Goal: Information Seeking & Learning: Learn about a topic

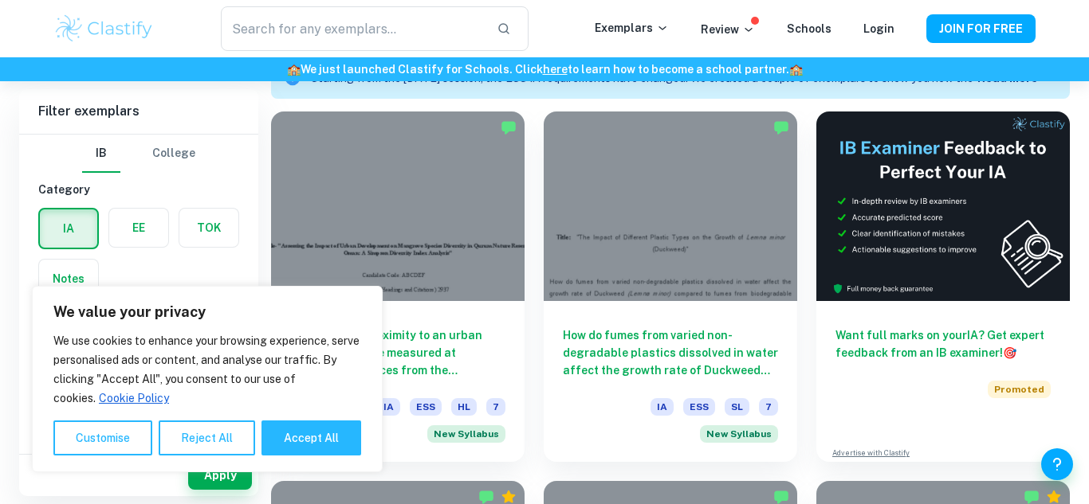
scroll to position [480, 0]
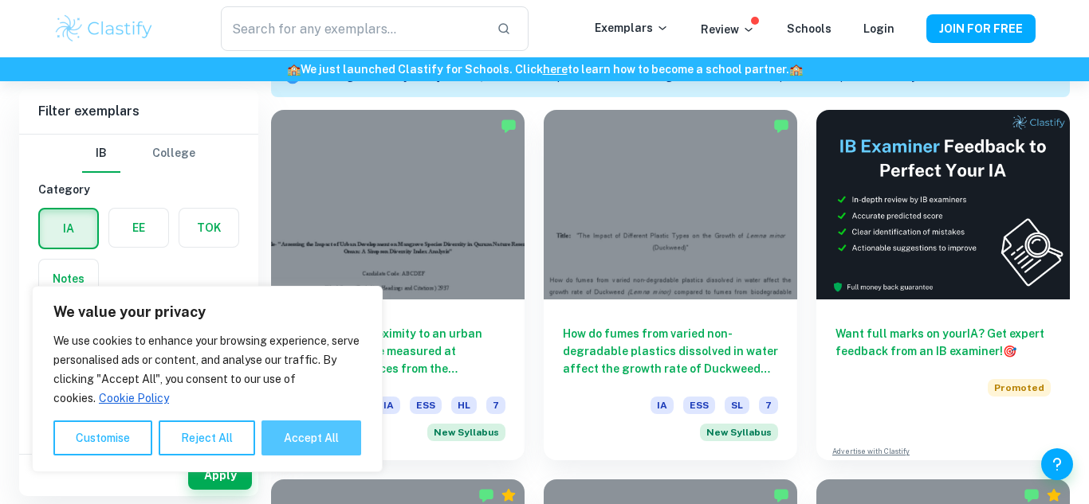
click at [304, 449] on button "Accept All" at bounding box center [311, 438] width 100 height 35
checkbox input "true"
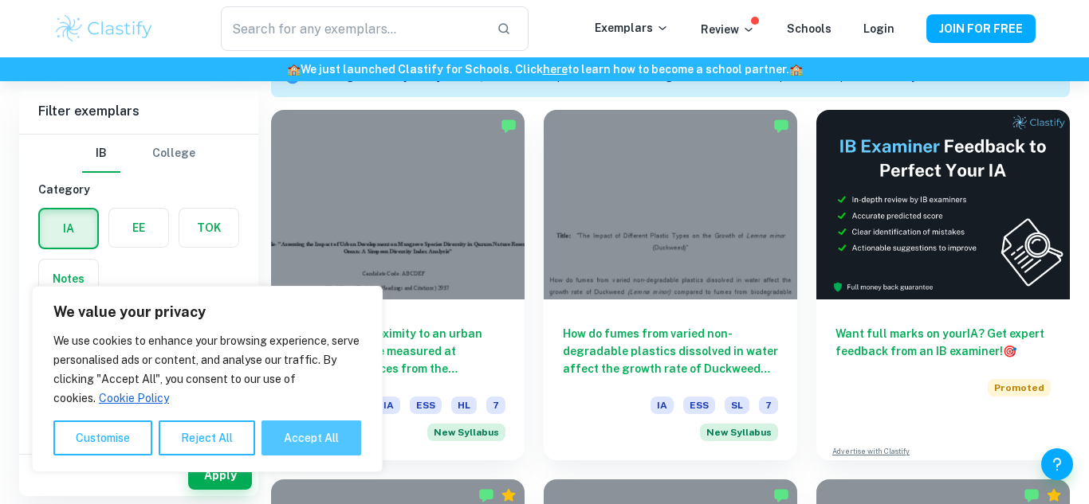
checkbox input "true"
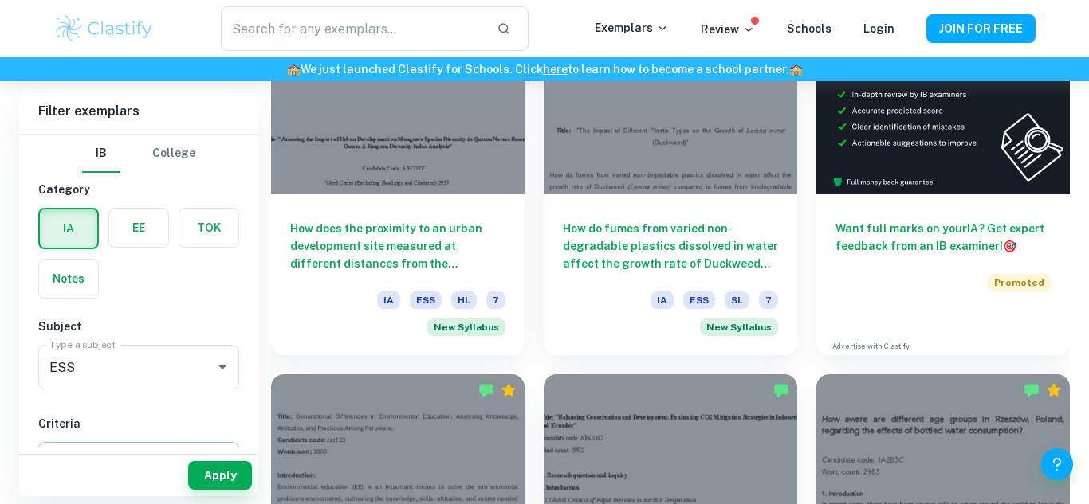
scroll to position [588, 0]
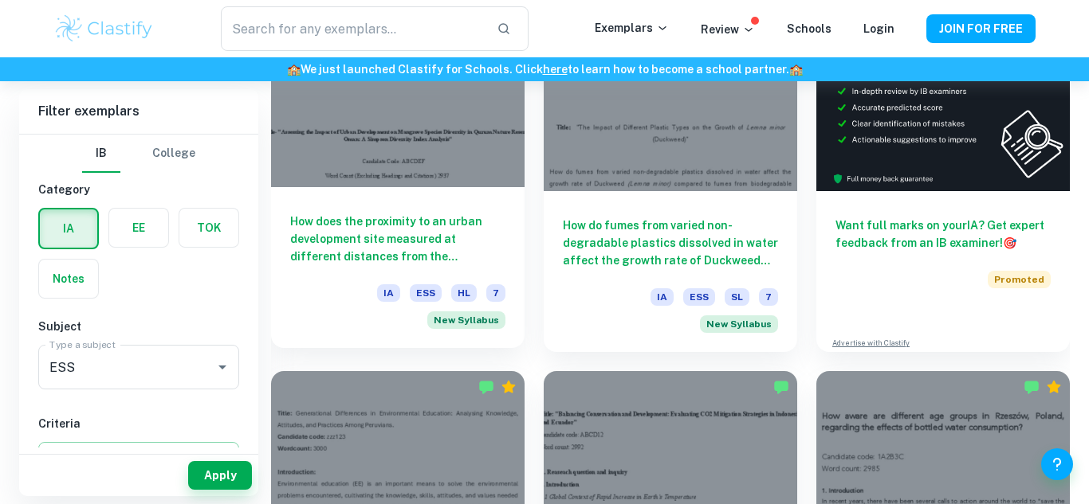
click at [484, 177] on div at bounding box center [397, 93] width 253 height 190
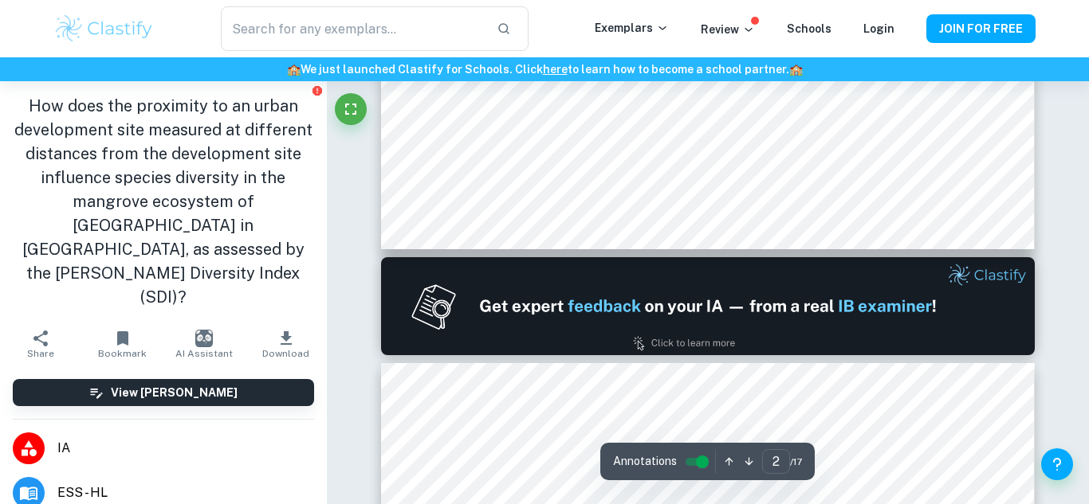
type input "1"
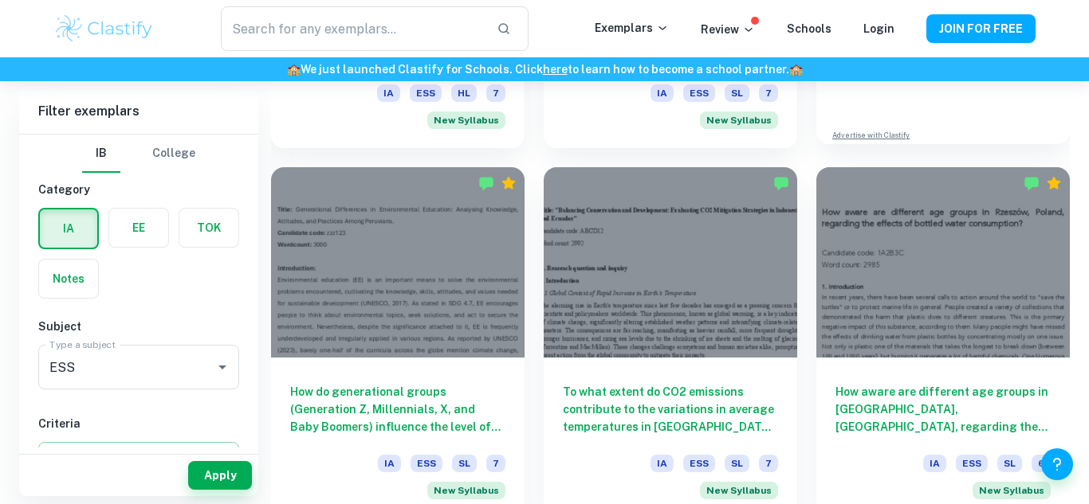
scroll to position [802, 0]
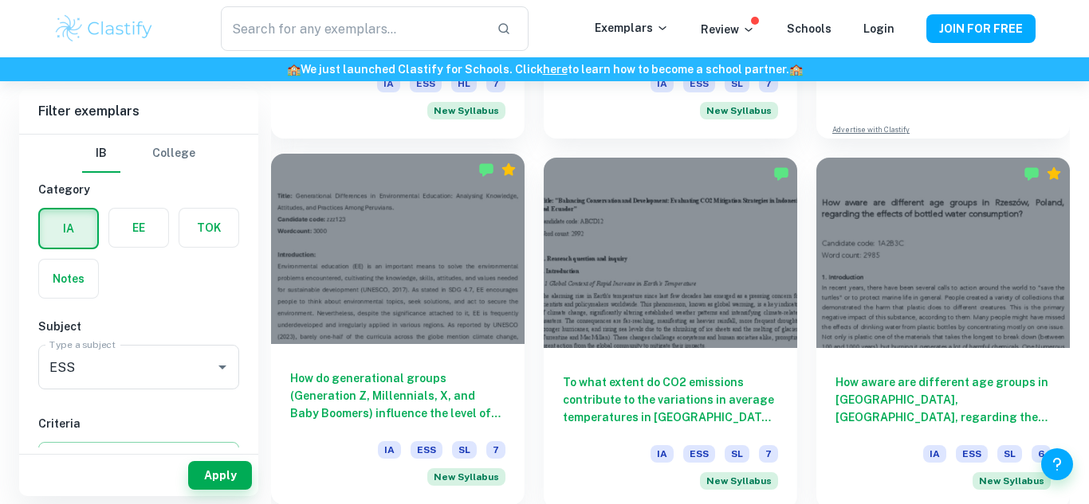
click at [351, 272] on div at bounding box center [397, 249] width 253 height 190
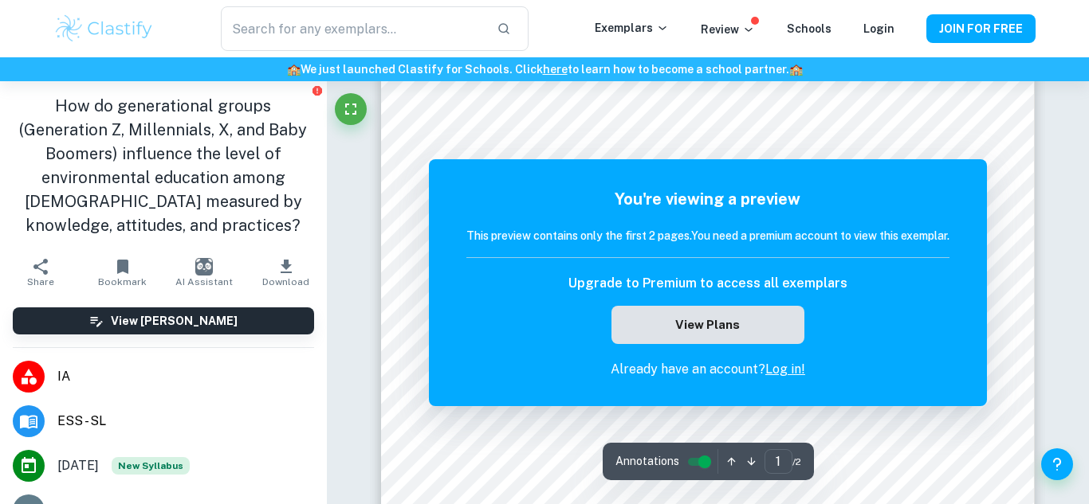
scroll to position [366, 0]
click at [624, 316] on button "View Plans" at bounding box center [707, 325] width 193 height 38
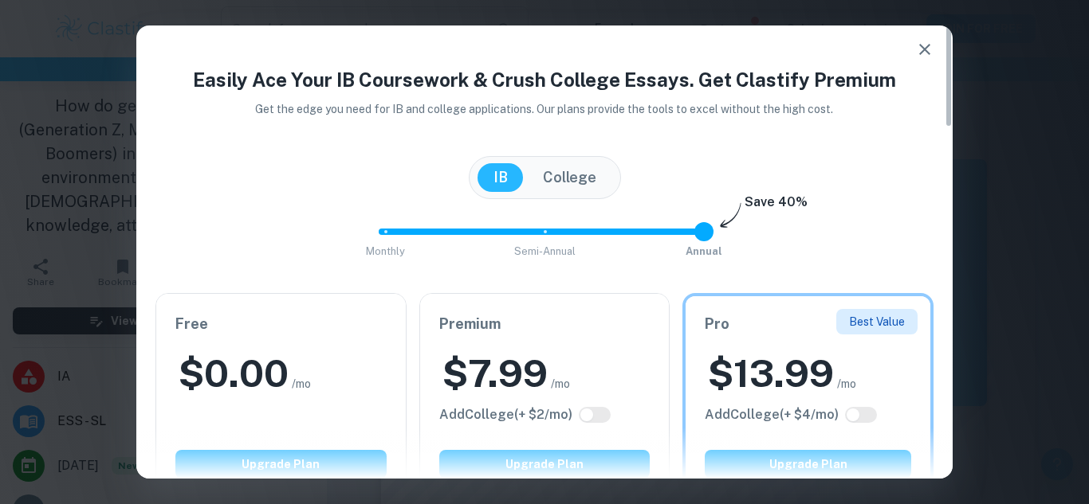
click at [924, 43] on icon "button" at bounding box center [924, 49] width 19 height 19
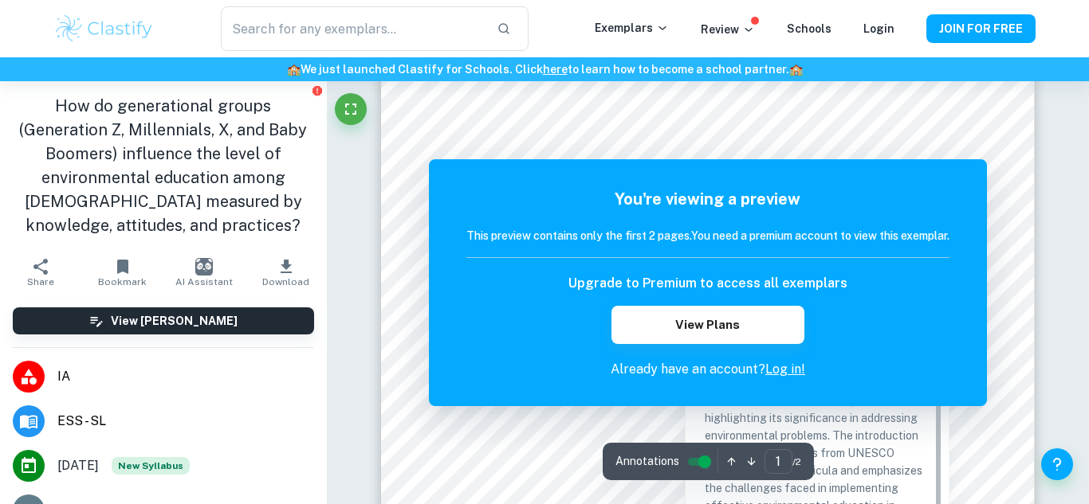
click at [941, 132] on div at bounding box center [707, 133] width 495 height 35
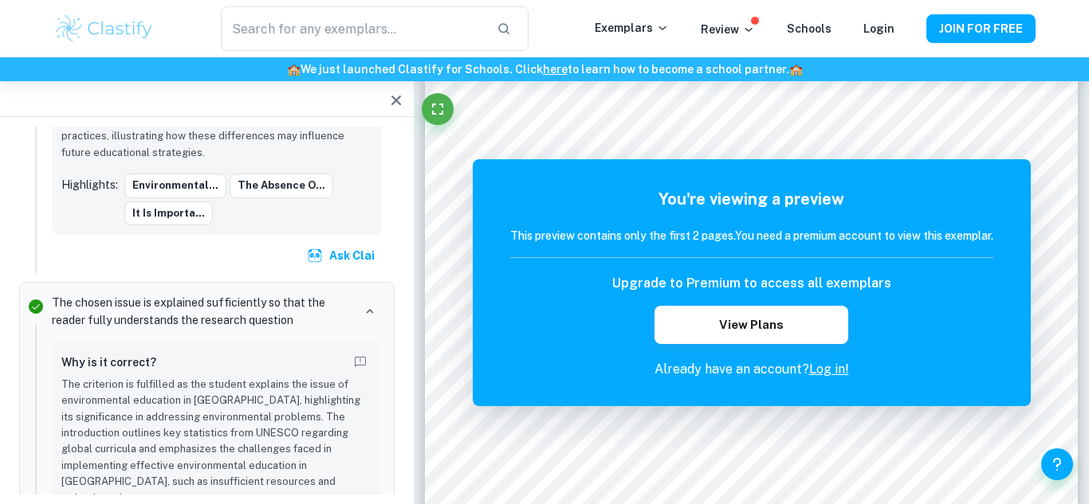
scroll to position [0, 0]
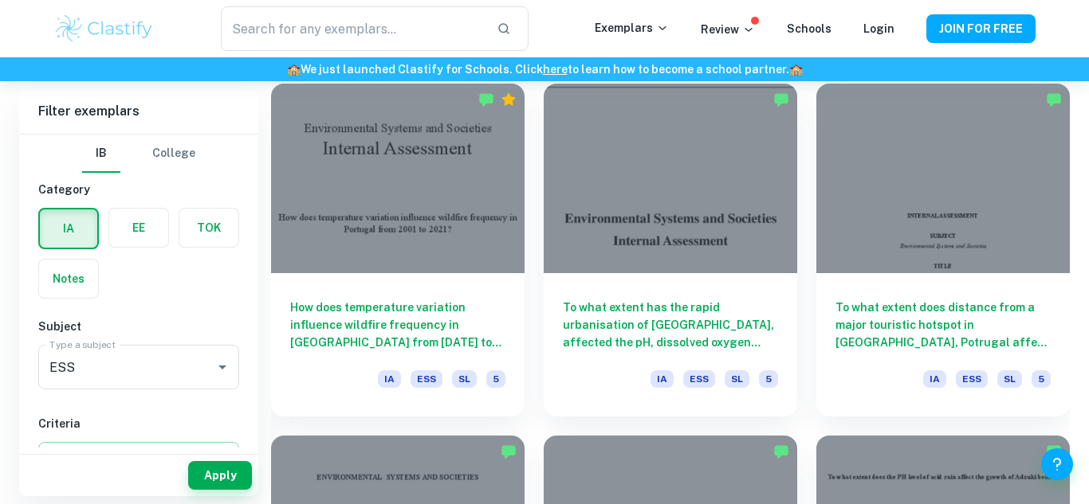
scroll to position [3398, 0]
